Goal: Transaction & Acquisition: Purchase product/service

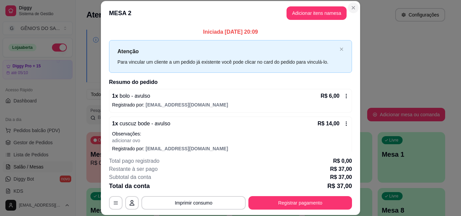
scroll to position [106, 0]
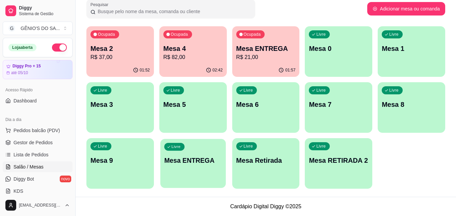
click at [193, 168] on div "Livre Mesa ENTREGA" at bounding box center [192, 159] width 65 height 41
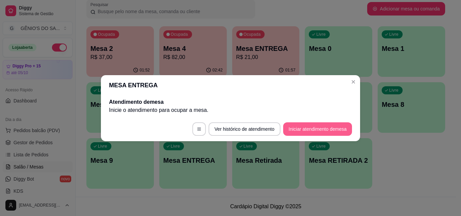
click at [301, 128] on button "Iniciar atendimento de mesa" at bounding box center [317, 130] width 69 height 14
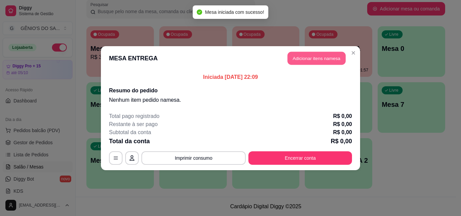
click at [318, 54] on button "Adicionar itens na mesa" at bounding box center [317, 58] width 58 height 13
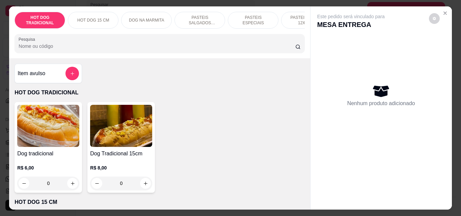
click at [200, 16] on p "PASTEIS SALGADOS 12X20cm" at bounding box center [199, 20] width 39 height 11
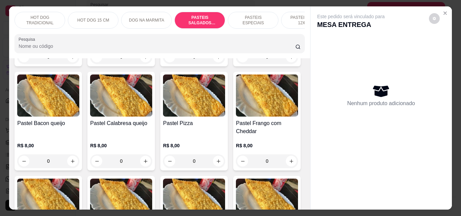
scroll to position [18, 0]
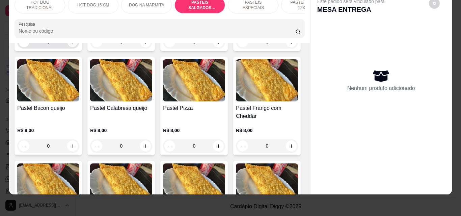
click at [70, 45] on icon "increase-product-quantity" at bounding box center [72, 41] width 5 height 5
type input "1"
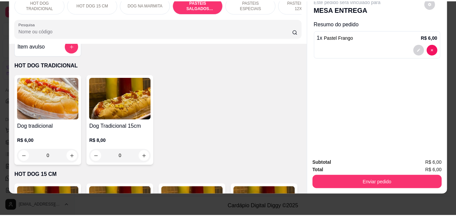
scroll to position [0, 0]
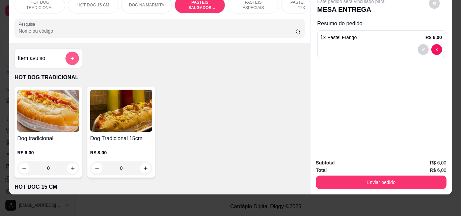
click at [73, 59] on button "add-separate-item" at bounding box center [72, 59] width 14 height 14
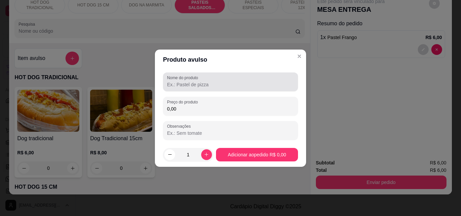
click at [183, 84] on input "Nome do produto" at bounding box center [230, 84] width 127 height 7
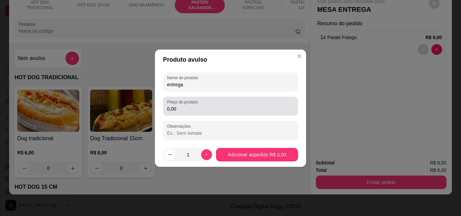
type input "entrega"
click at [183, 113] on div "0,00" at bounding box center [230, 107] width 127 height 14
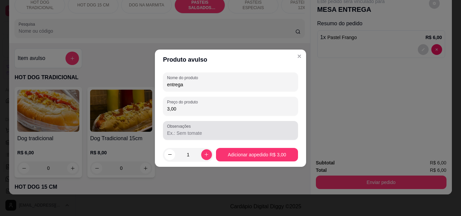
type input "3,00"
click at [186, 131] on input "Observações" at bounding box center [230, 133] width 127 height 7
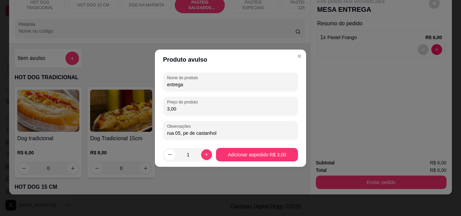
type input "rua 05, pe de castanhola"
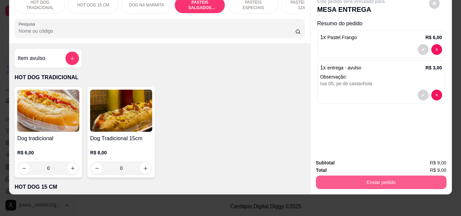
click at [381, 176] on button "Enviar pedido" at bounding box center [381, 183] width 131 height 14
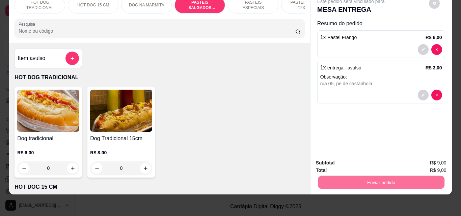
click at [383, 163] on button "Não registrar e enviar pedido" at bounding box center [359, 161] width 70 height 13
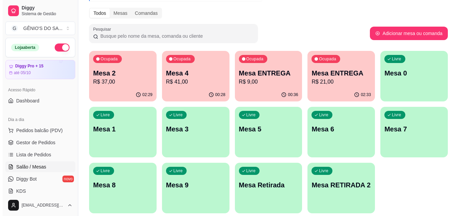
scroll to position [5, 0]
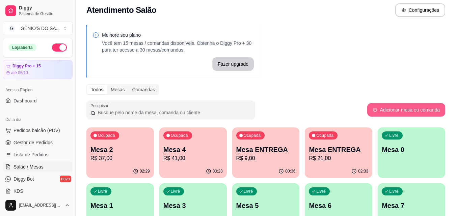
click at [392, 107] on button "Adicionar mesa ou comanda" at bounding box center [406, 110] width 78 height 14
select select "TABLE"
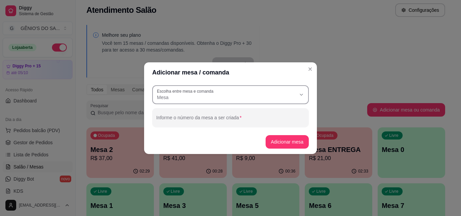
click at [222, 99] on span "Mesa" at bounding box center [226, 97] width 139 height 7
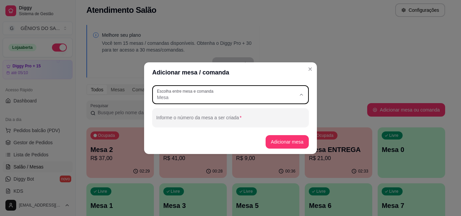
click at [196, 124] on span "Comanda" at bounding box center [228, 124] width 134 height 6
type input "CARD"
select select "CARD"
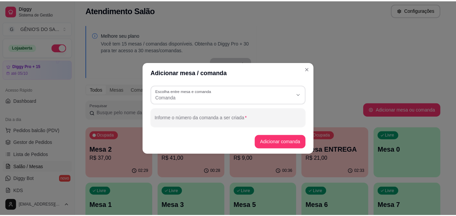
scroll to position [6, 0]
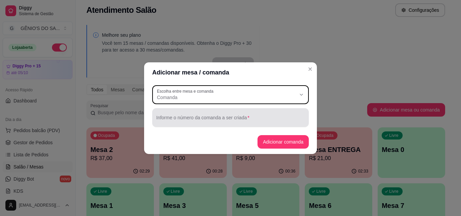
click at [196, 123] on input "Informe o número da comanda a ser criada" at bounding box center [230, 120] width 149 height 7
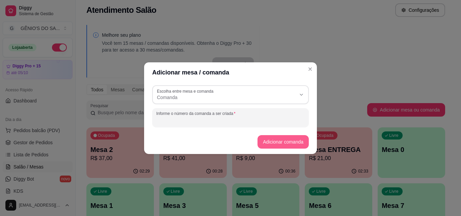
click at [269, 143] on button "Adicionar comanda" at bounding box center [283, 142] width 51 height 14
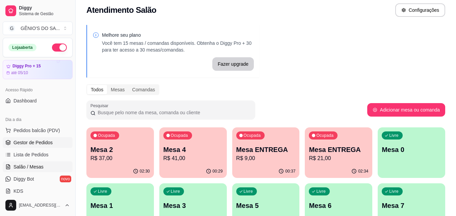
click at [43, 142] on span "Gestor de Pedidos" at bounding box center [33, 142] width 39 height 7
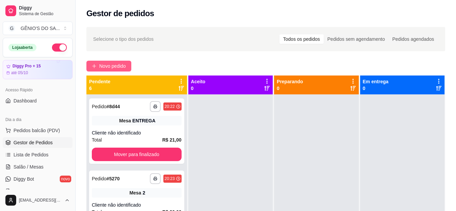
click at [121, 65] on span "Novo pedido" at bounding box center [112, 65] width 27 height 7
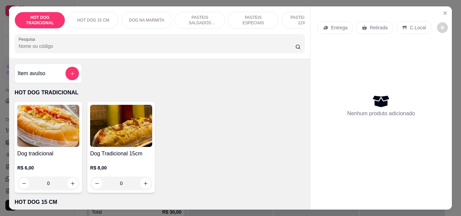
click at [362, 26] on icon at bounding box center [364, 28] width 5 height 4
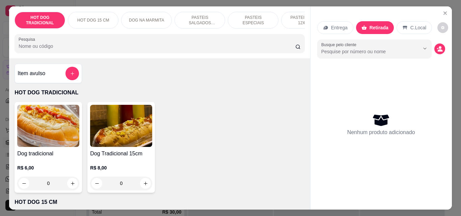
click at [205, 16] on p "PASTEIS SALGADOS 12X20cm" at bounding box center [199, 20] width 39 height 11
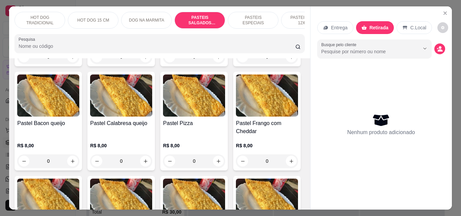
scroll to position [18, 0]
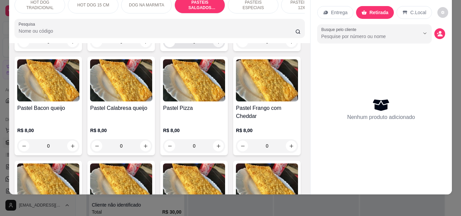
click at [218, 47] on button "increase-product-quantity" at bounding box center [218, 41] width 11 height 11
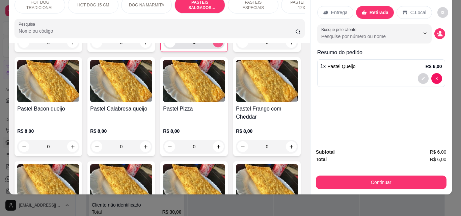
click at [218, 45] on icon "increase-product-quantity" at bounding box center [218, 42] width 5 height 5
type input "2"
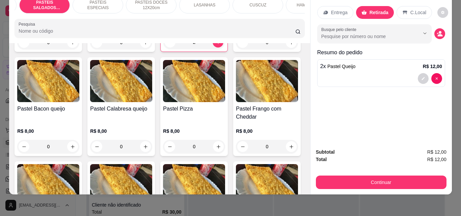
scroll to position [0, 241]
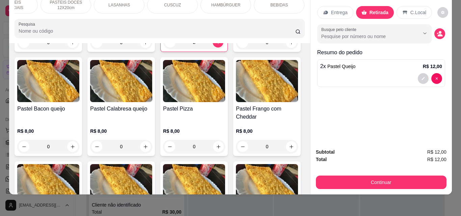
click at [276, 2] on p "BEBIDAS" at bounding box center [279, 4] width 18 height 5
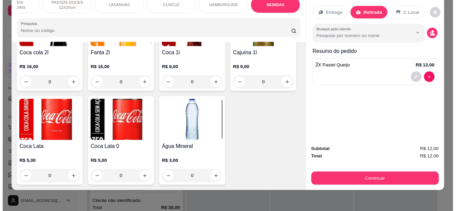
scroll to position [2403, 0]
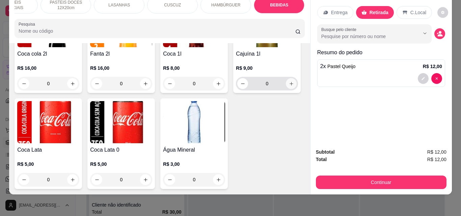
click at [289, 86] on icon "increase-product-quantity" at bounding box center [291, 83] width 5 height 5
type input "1"
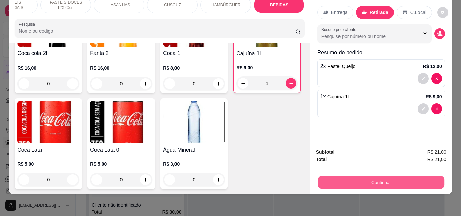
click at [372, 176] on button "Continuar" at bounding box center [381, 182] width 127 height 13
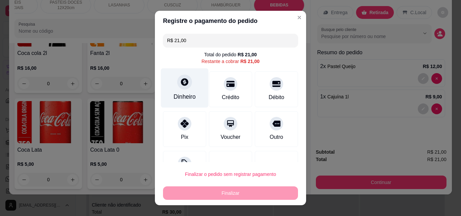
click at [184, 96] on div "Dinheiro" at bounding box center [185, 96] width 22 height 9
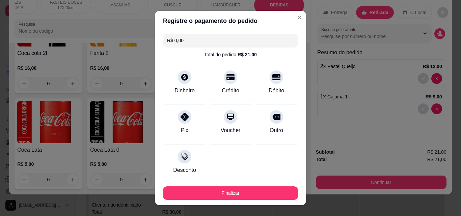
type input "R$ 0,00"
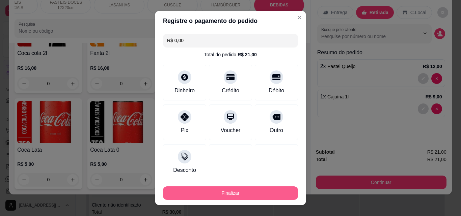
click at [238, 193] on button "Finalizar" at bounding box center [230, 194] width 135 height 14
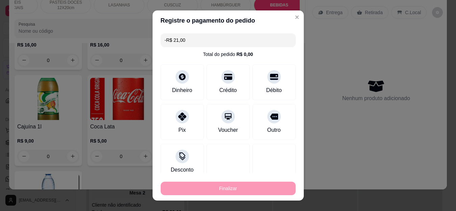
scroll to position [0, 0]
